Goal: Book appointment/travel/reservation

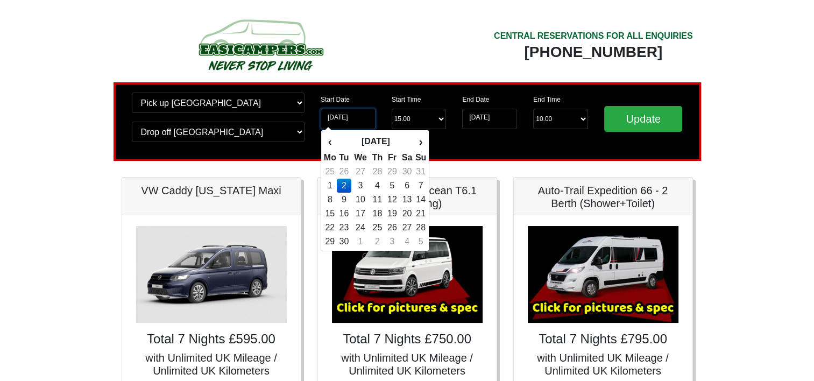
click at [354, 122] on input "02-09-2025" at bounding box center [347, 119] width 55 height 20
click at [419, 142] on th "›" at bounding box center [421, 141] width 12 height 18
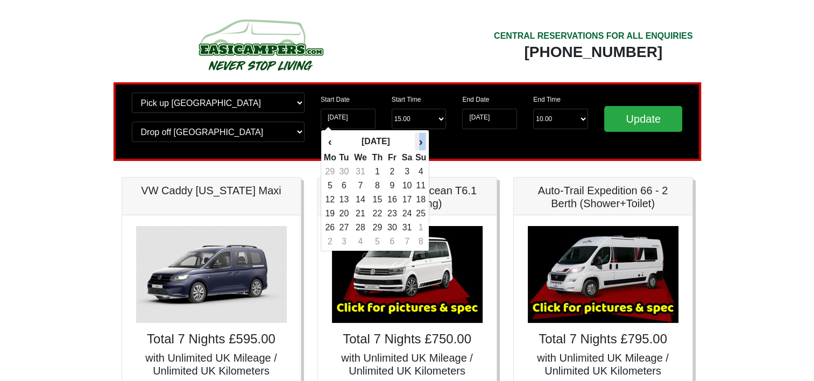
click at [419, 142] on th "›" at bounding box center [421, 141] width 12 height 18
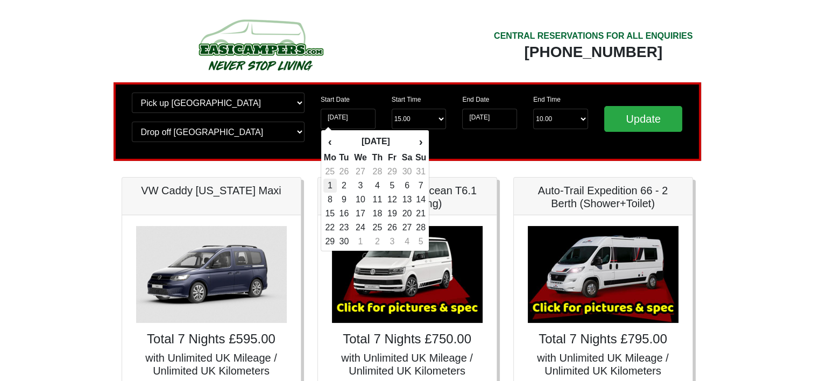
click at [328, 181] on td "1" at bounding box center [329, 186] width 13 height 14
type input "[DATE]"
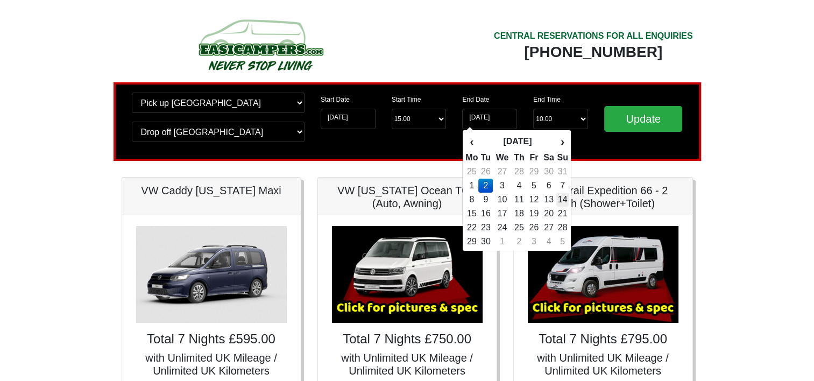
click at [564, 198] on td "14" at bounding box center [562, 199] width 12 height 14
type input "[DATE]"
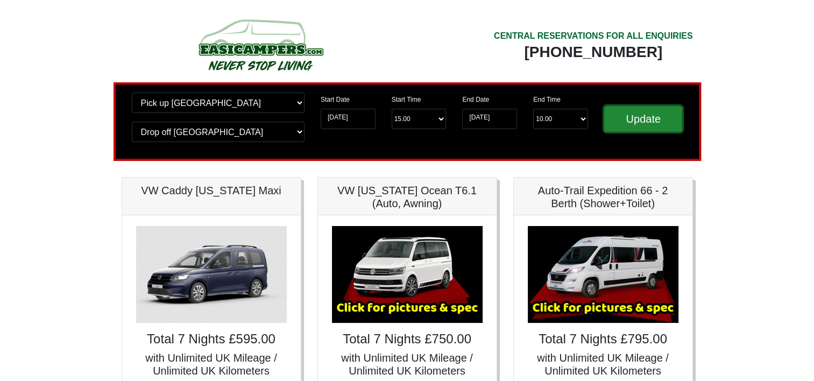
click at [635, 121] on input "Update" at bounding box center [643, 119] width 79 height 26
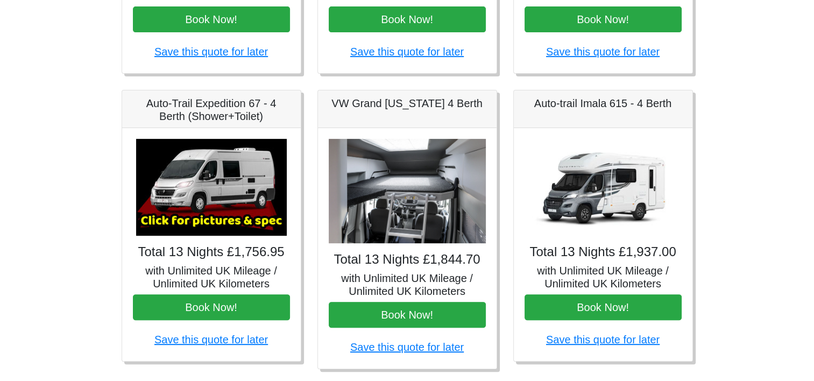
scroll to position [376, 0]
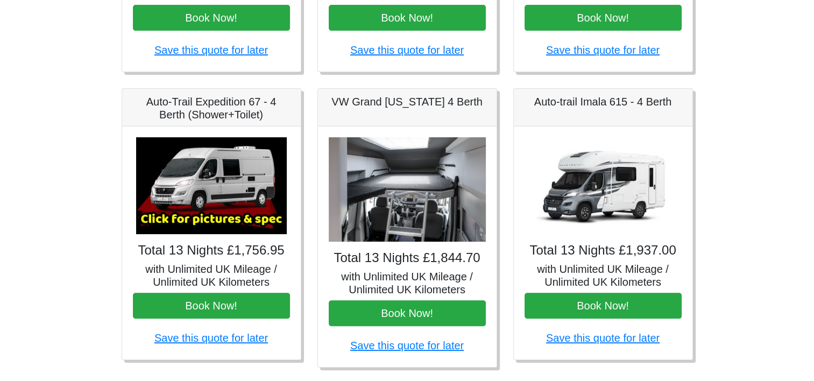
click at [411, 206] on img at bounding box center [407, 189] width 157 height 105
click at [418, 199] on img at bounding box center [407, 189] width 157 height 105
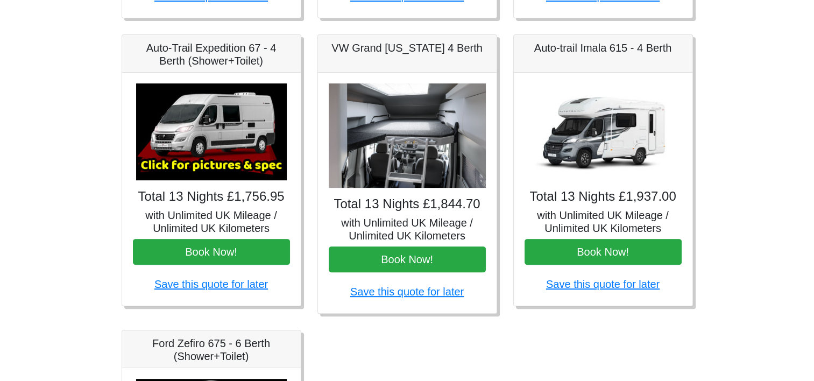
scroll to position [484, 0]
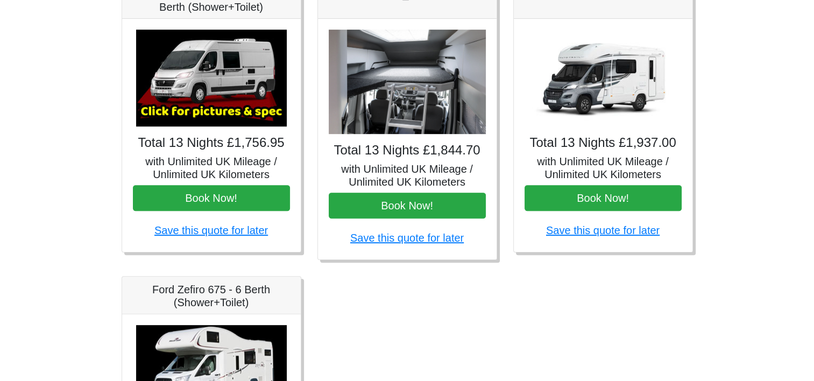
click at [420, 80] on img at bounding box center [407, 82] width 157 height 105
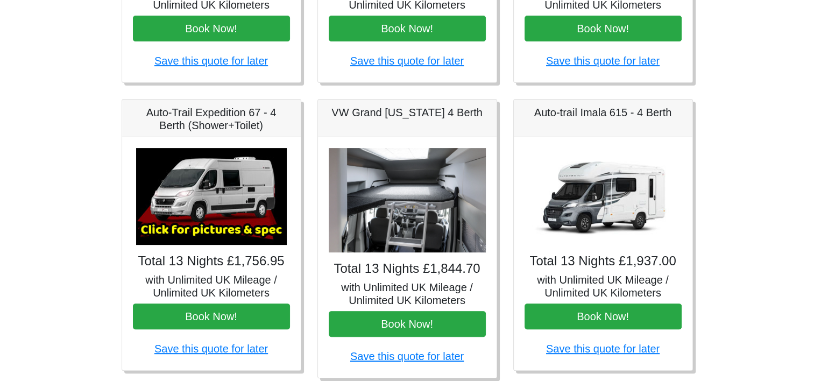
scroll to position [261, 0]
